Goal: Transaction & Acquisition: Purchase product/service

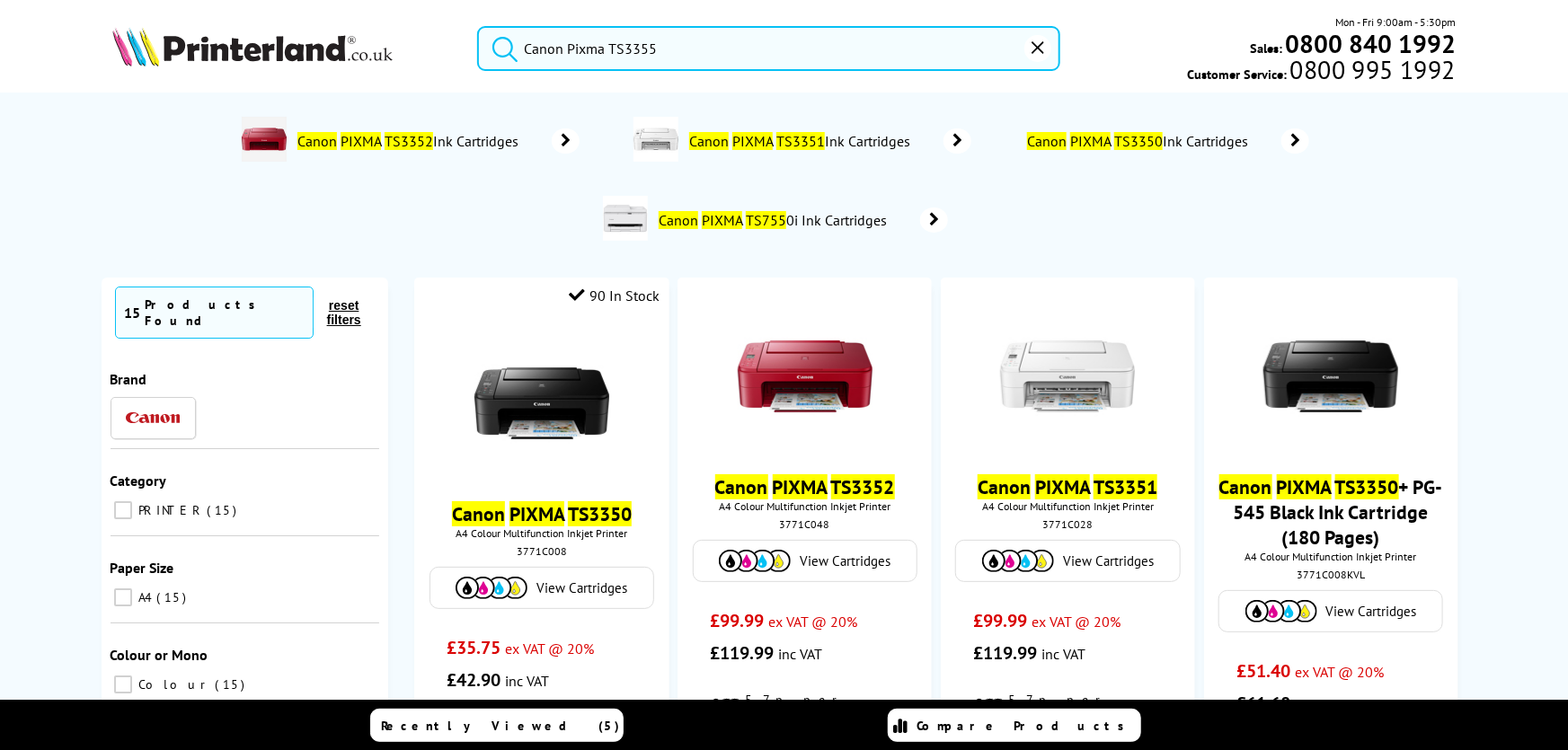
drag, startPoint x: 0, startPoint y: 0, endPoint x: 413, endPoint y: 53, distance: 416.4
click at [413, 53] on div "Canon Pixma TS3355 Mon - Fri 9:00am - 5:30pm Sales: 0800 840 1992 Customer Serv…" at bounding box center [785, 53] width 1438 height 79
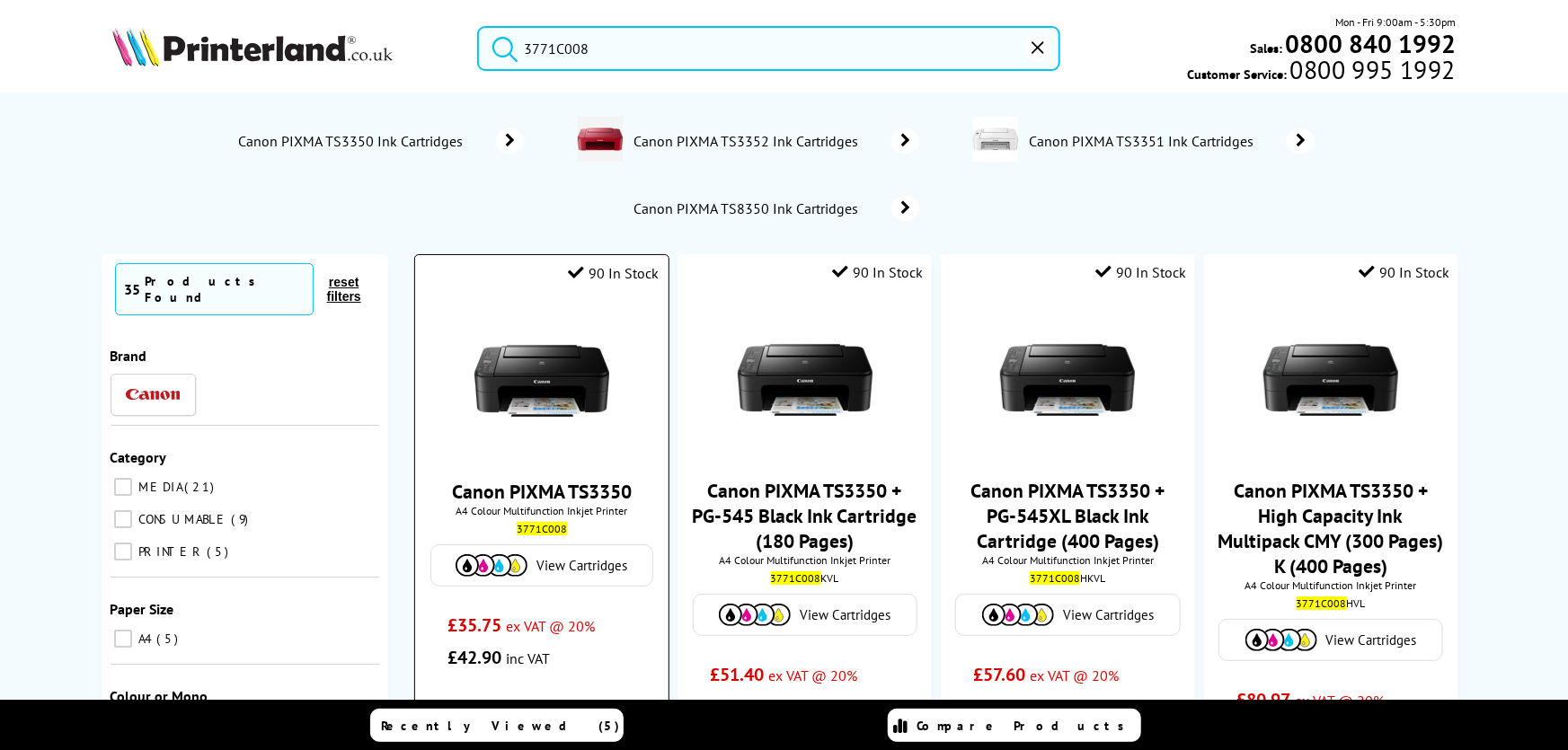
scroll to position [163, 0]
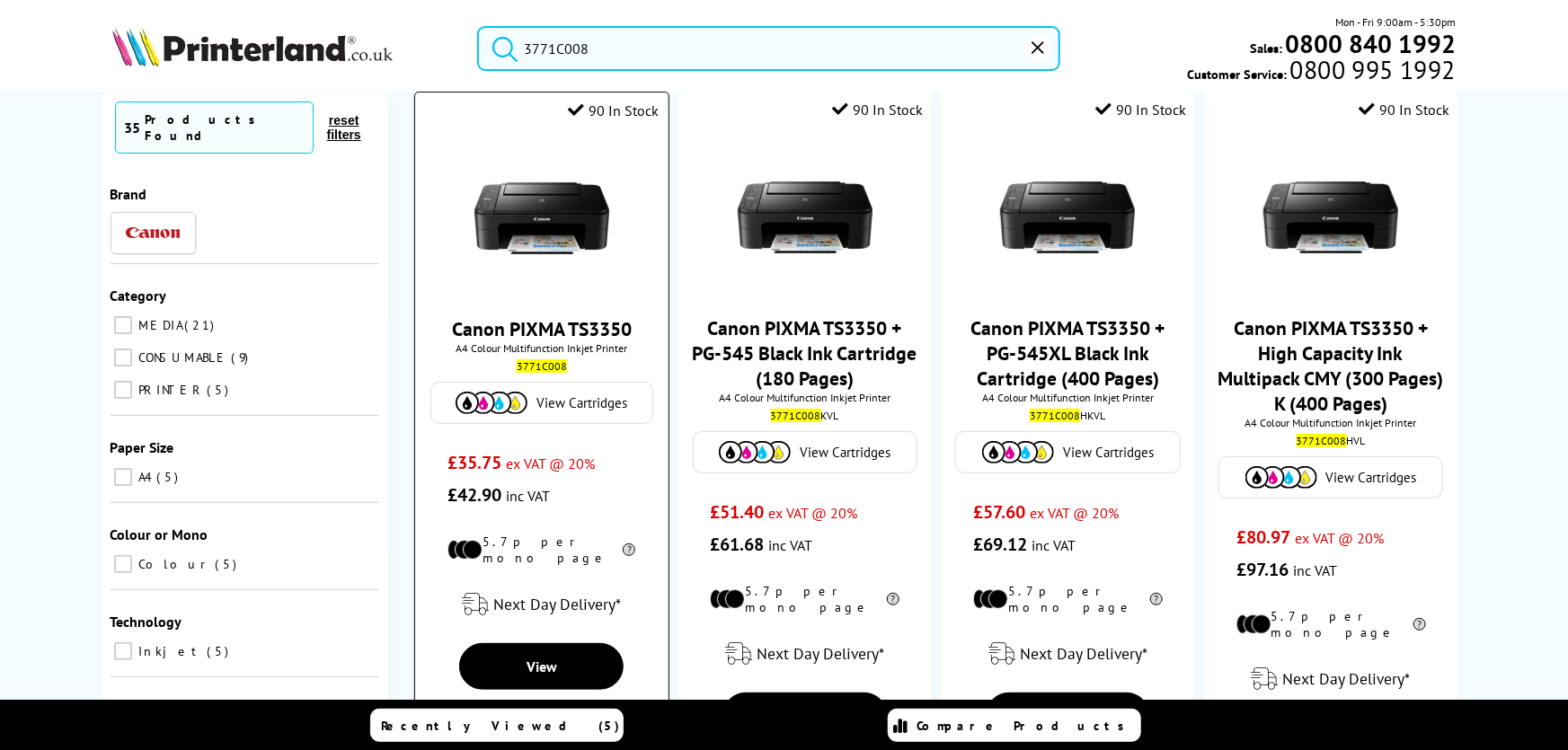
type input "3771C008"
click at [531, 317] on link "Canon PIXMA TS3350" at bounding box center [542, 329] width 180 height 25
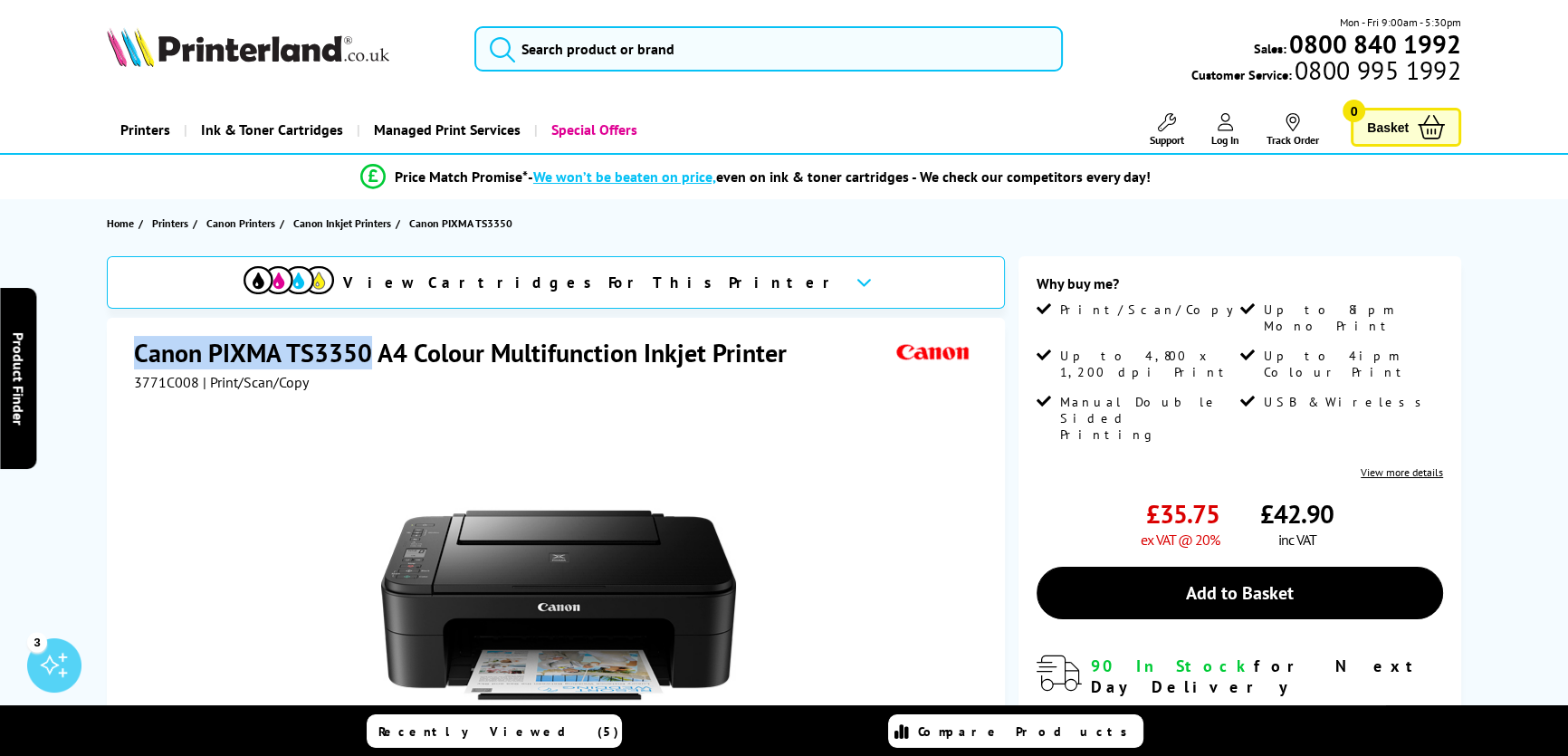
drag, startPoint x: 370, startPoint y: 350, endPoint x: 92, endPoint y: 329, distance: 278.8
click at [92, 329] on div "View Cartridges For This Printer Canon PIXMA TS3350 A4 Colour Multifunction Ink…" at bounding box center [784, 677] width 1448 height 842
copy h1 "Canon PIXMA TS3350"
